Goal: Task Accomplishment & Management: Manage account settings

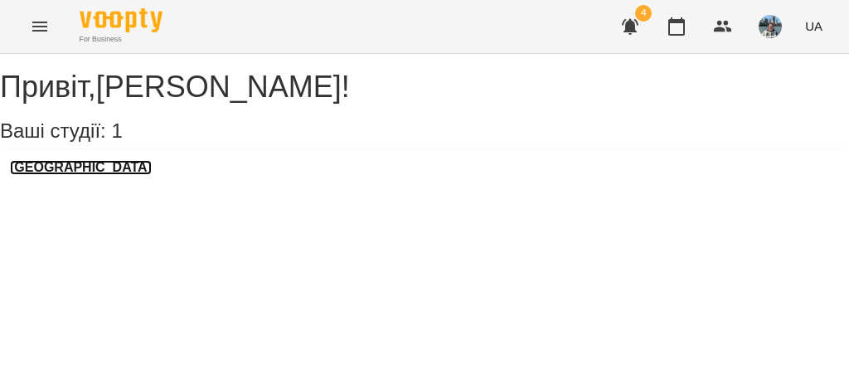
click at [95, 175] on h3 "[GEOGRAPHIC_DATA]" at bounding box center [81, 167] width 142 height 15
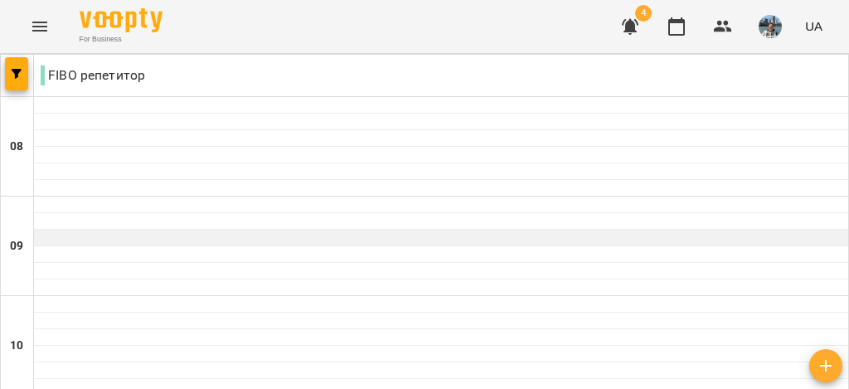
scroll to position [938, 0]
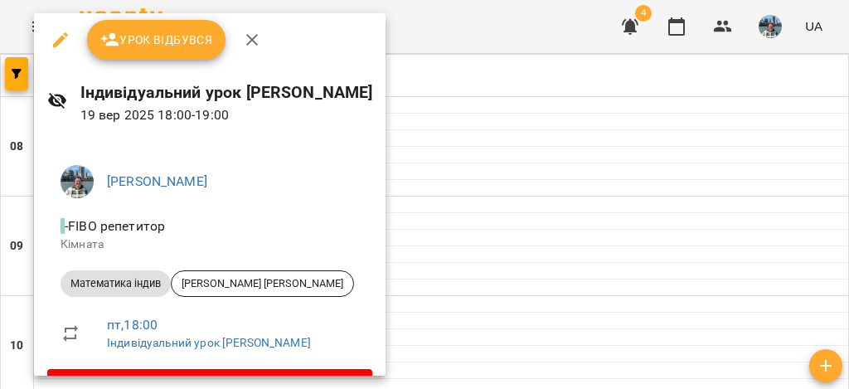
click at [192, 48] on span "Урок відбувся" at bounding box center [156, 40] width 113 height 20
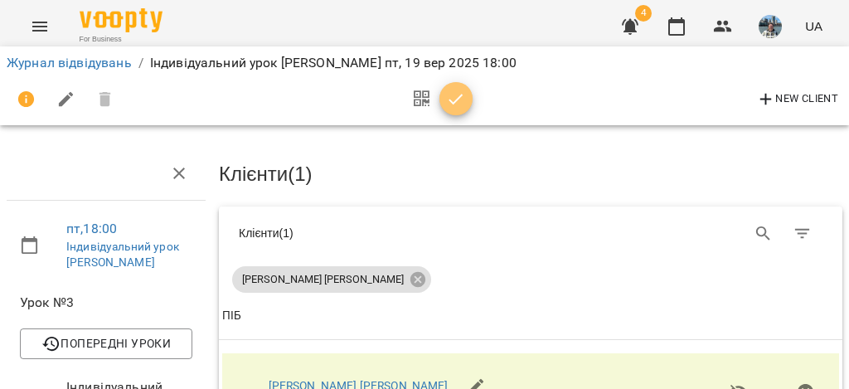
click at [452, 99] on icon "button" at bounding box center [456, 100] width 20 height 20
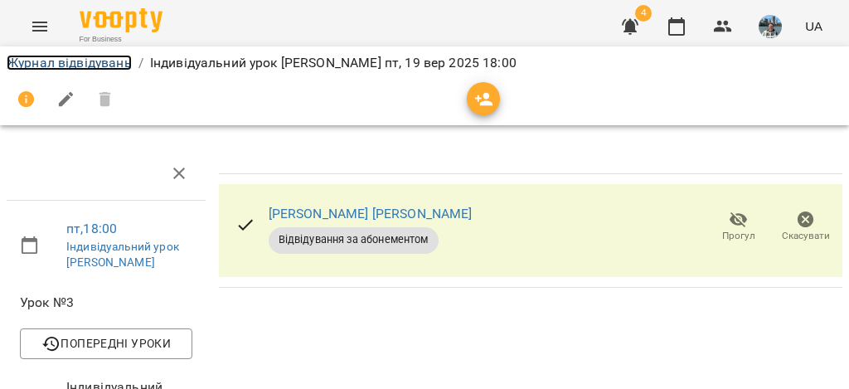
click at [39, 64] on link "Журнал відвідувань" at bounding box center [69, 63] width 125 height 16
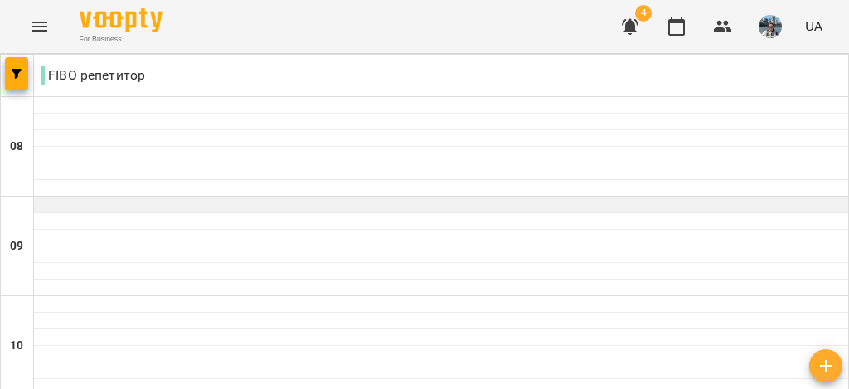
scroll to position [1029, 0]
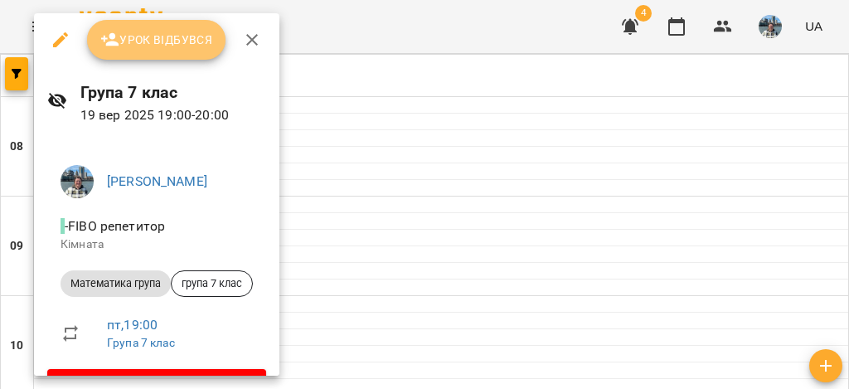
click at [195, 45] on span "Урок відбувся" at bounding box center [156, 40] width 113 height 20
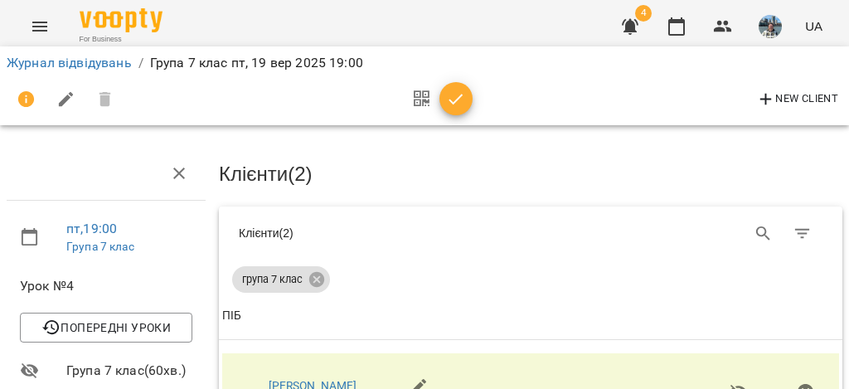
click at [459, 98] on icon "button" at bounding box center [457, 99] width 14 height 11
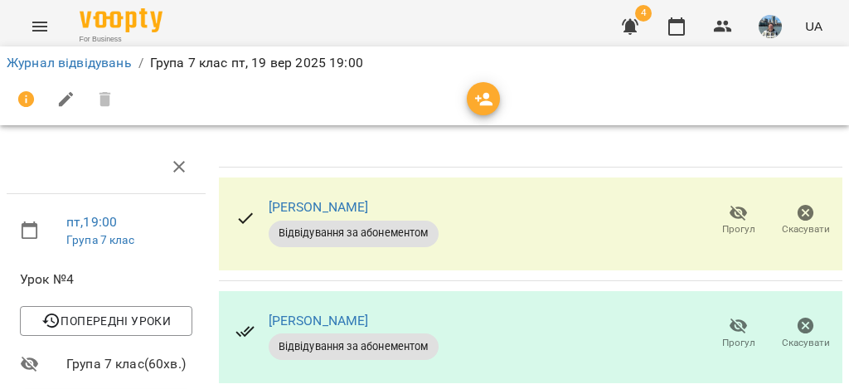
scroll to position [184, 0]
click at [90, 63] on link "Журнал відвідувань" at bounding box center [69, 63] width 125 height 16
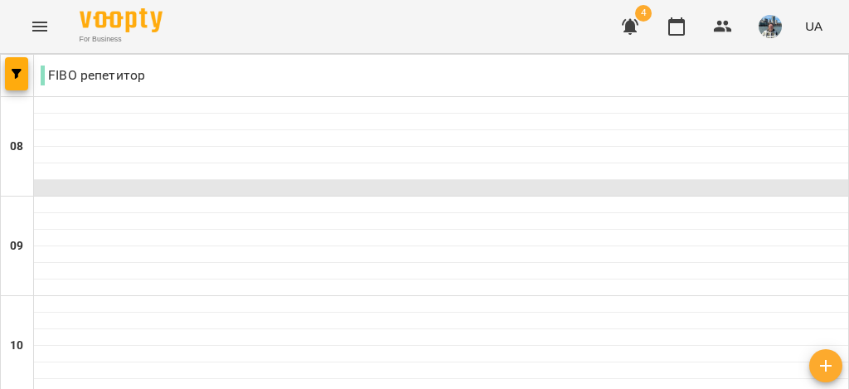
scroll to position [1178, 0]
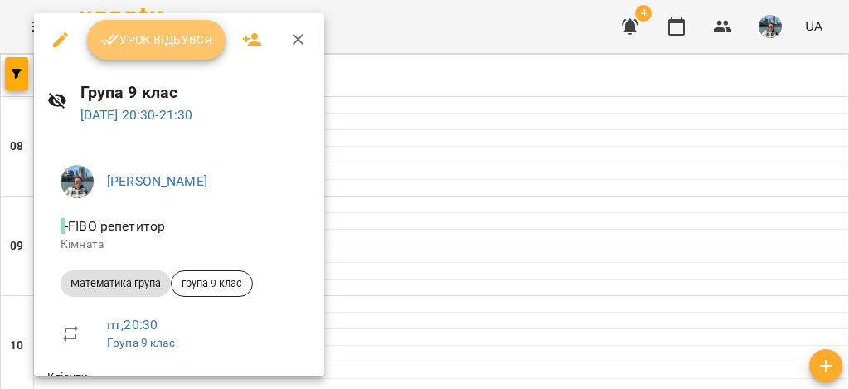
click at [189, 33] on span "Урок відбувся" at bounding box center [156, 40] width 113 height 20
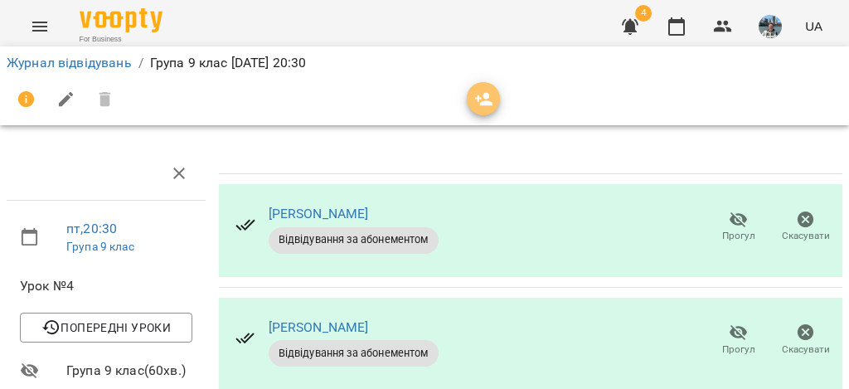
click at [479, 92] on icon "button" at bounding box center [485, 100] width 20 height 20
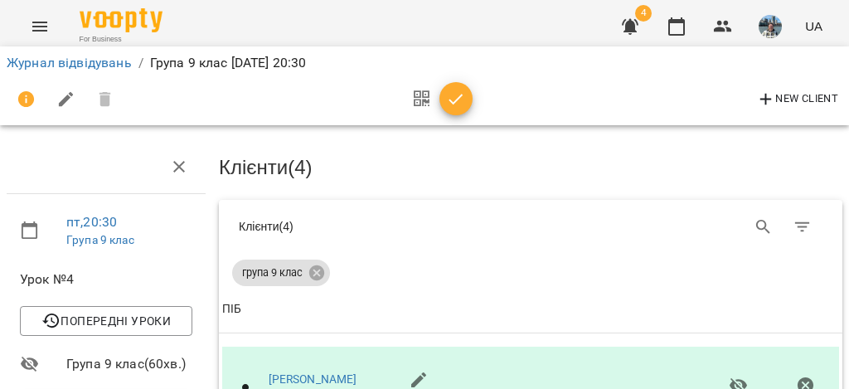
scroll to position [54, 0]
click at [102, 64] on link "Журнал відвідувань" at bounding box center [69, 63] width 125 height 16
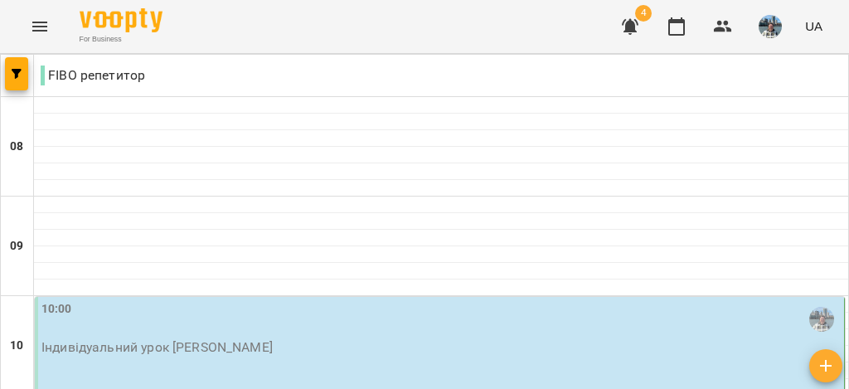
scroll to position [1311, 0]
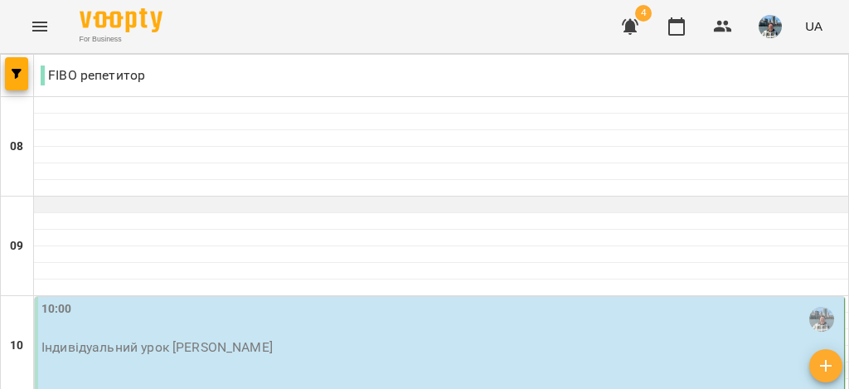
scroll to position [473, 0]
